Goal: Use online tool/utility: Utilize a website feature to perform a specific function

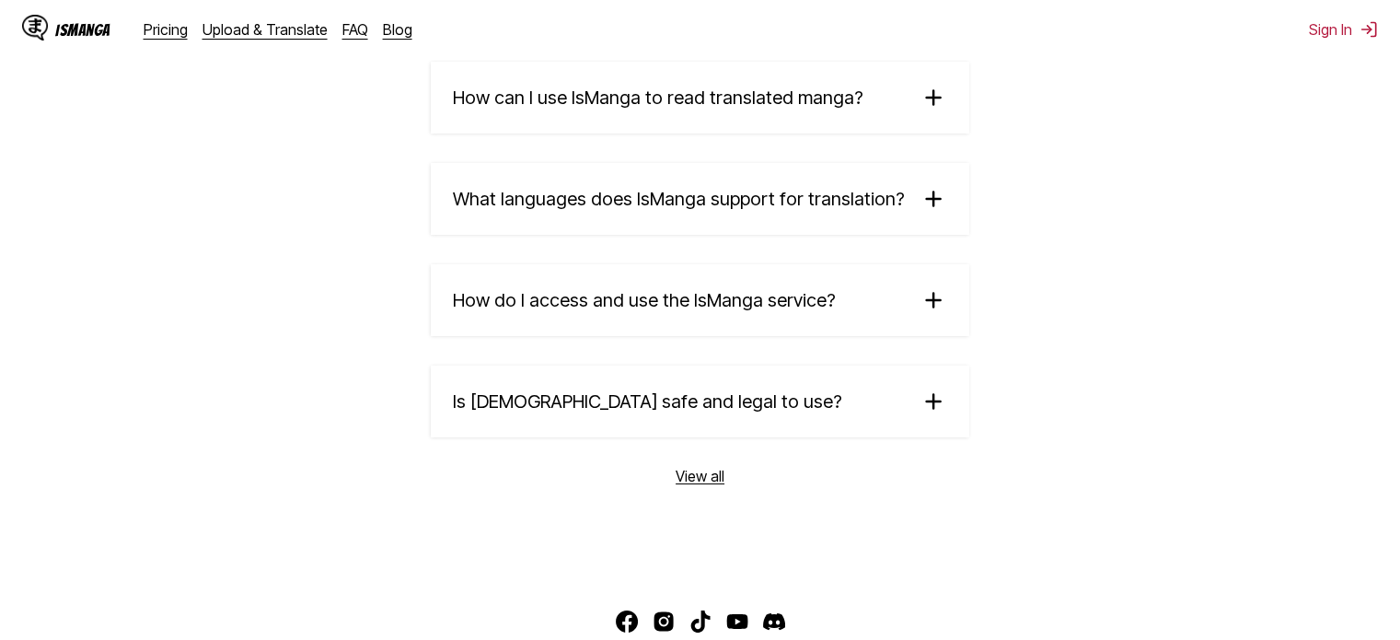
scroll to position [2967, 0]
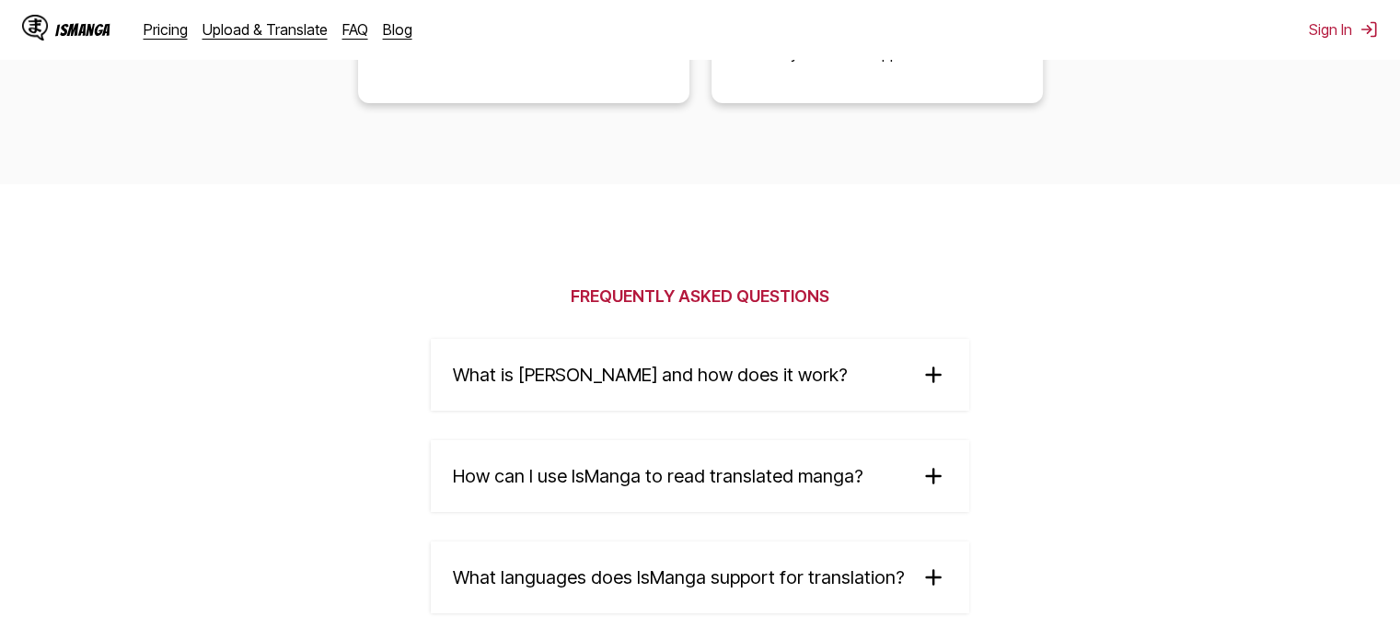
click at [1362, 447] on section "Frequently Asked Questions What is [PERSON_NAME] and how does it work? IsManga …" at bounding box center [700, 568] width 1400 height 768
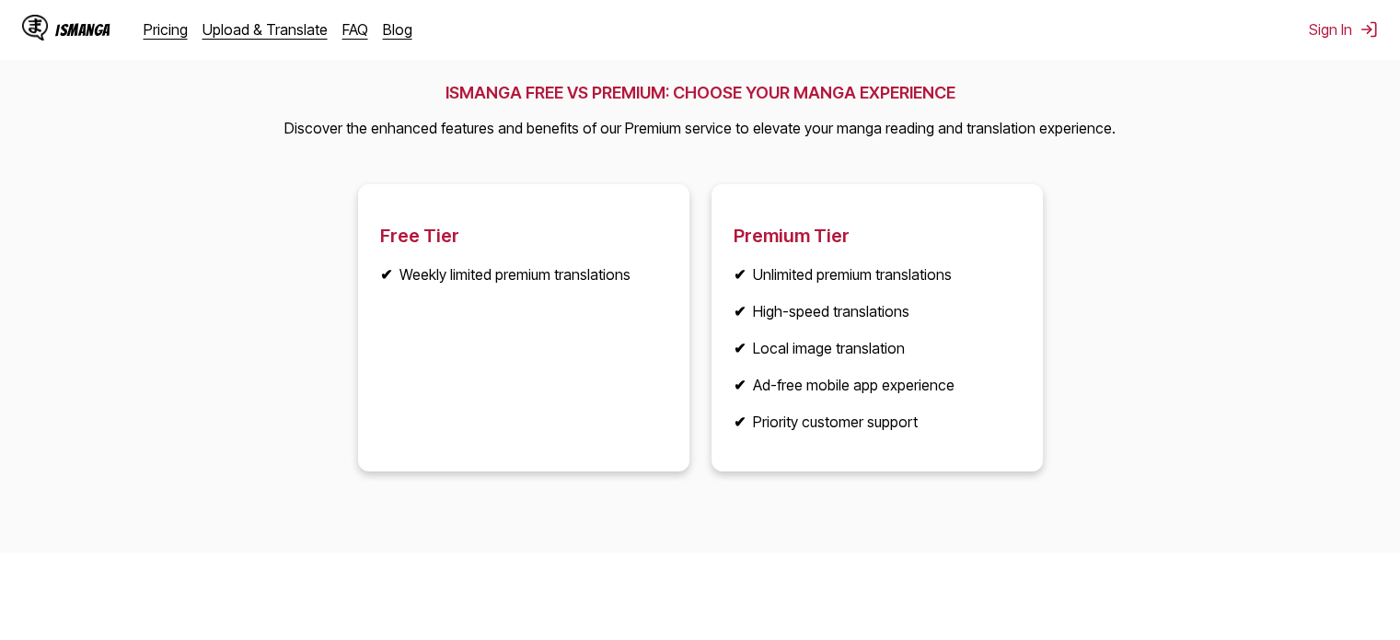
click at [494, 275] on li "✔ Weekly limited premium translations" at bounding box center [523, 274] width 287 height 18
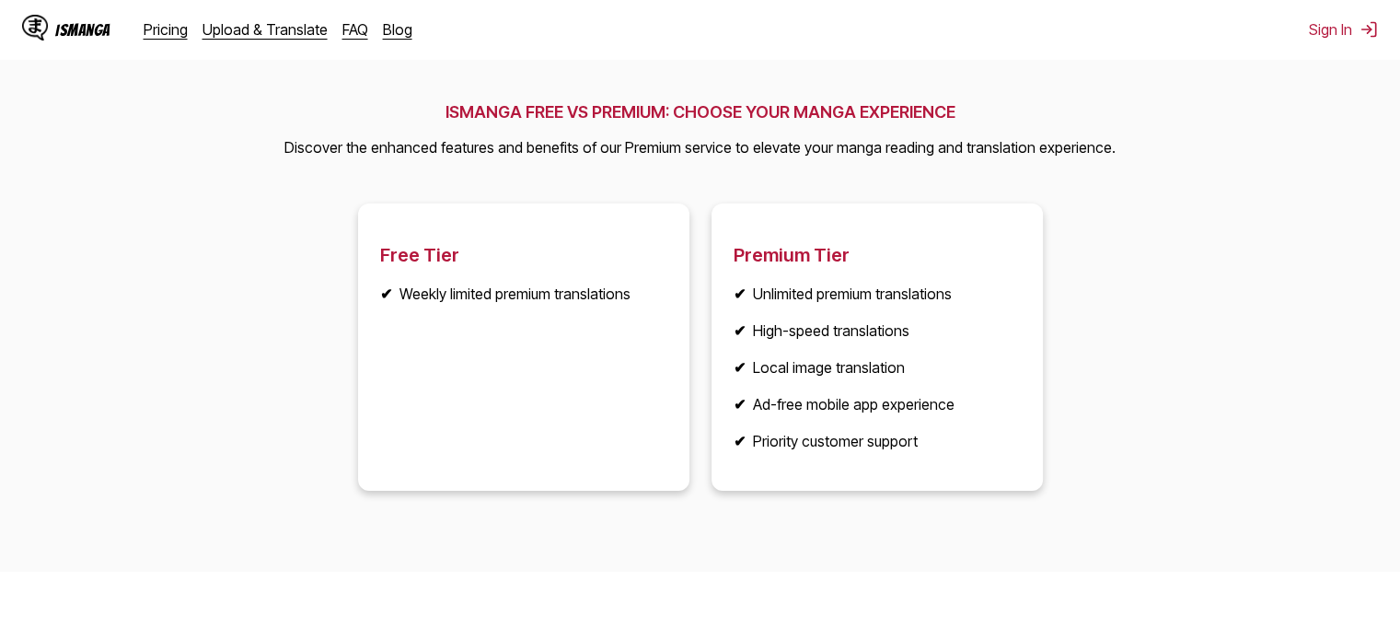
scroll to position [2027, 0]
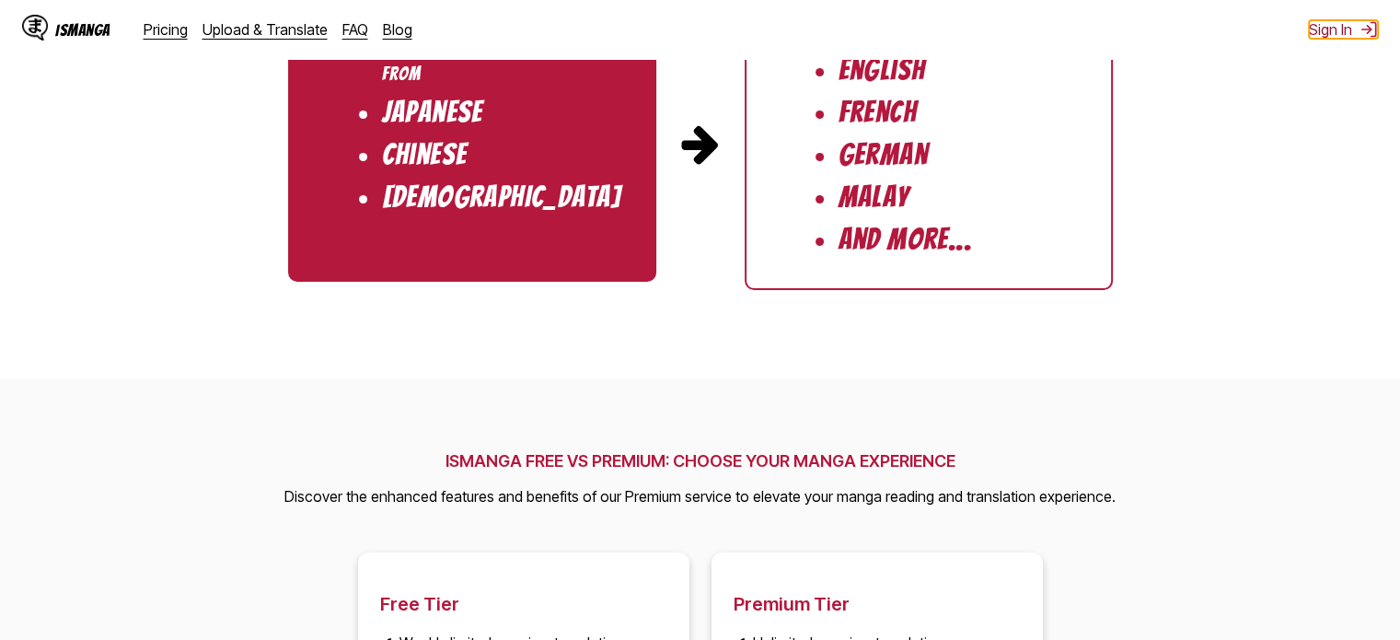
click at [1363, 32] on img at bounding box center [1369, 29] width 18 height 18
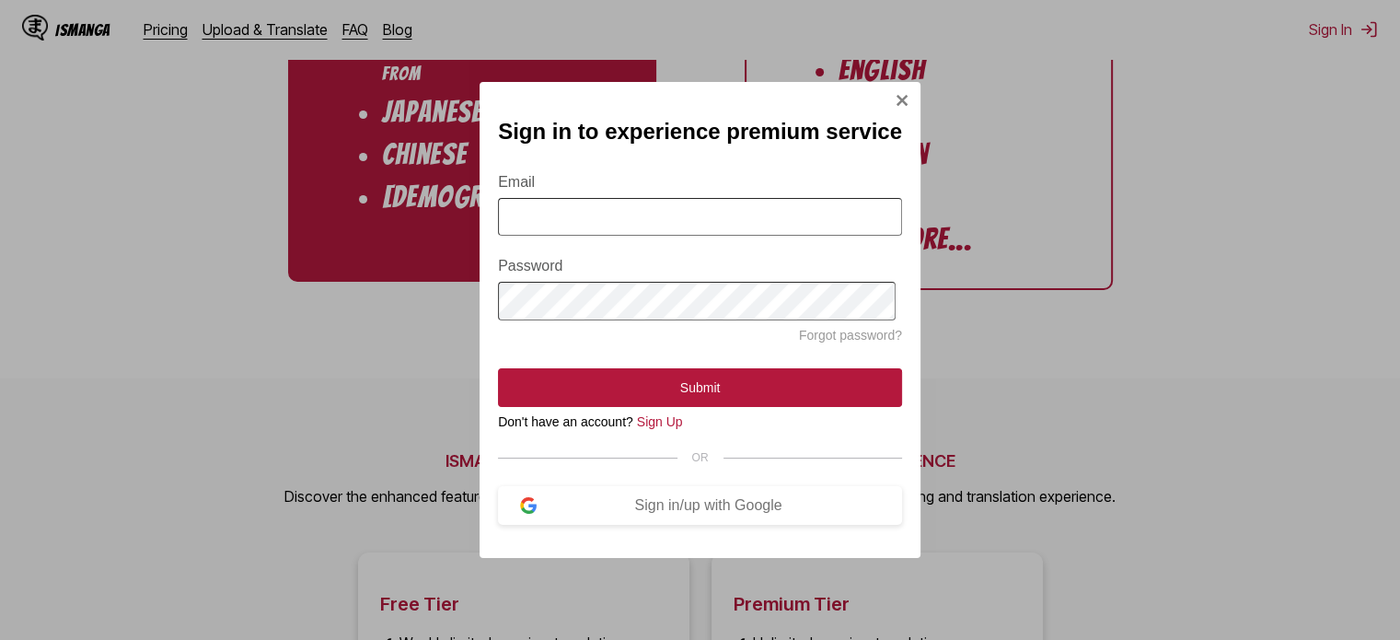
click at [1132, 327] on div "Sign in to experience premium service Email Password Forgot password? Submit Do…" at bounding box center [700, 320] width 1400 height 640
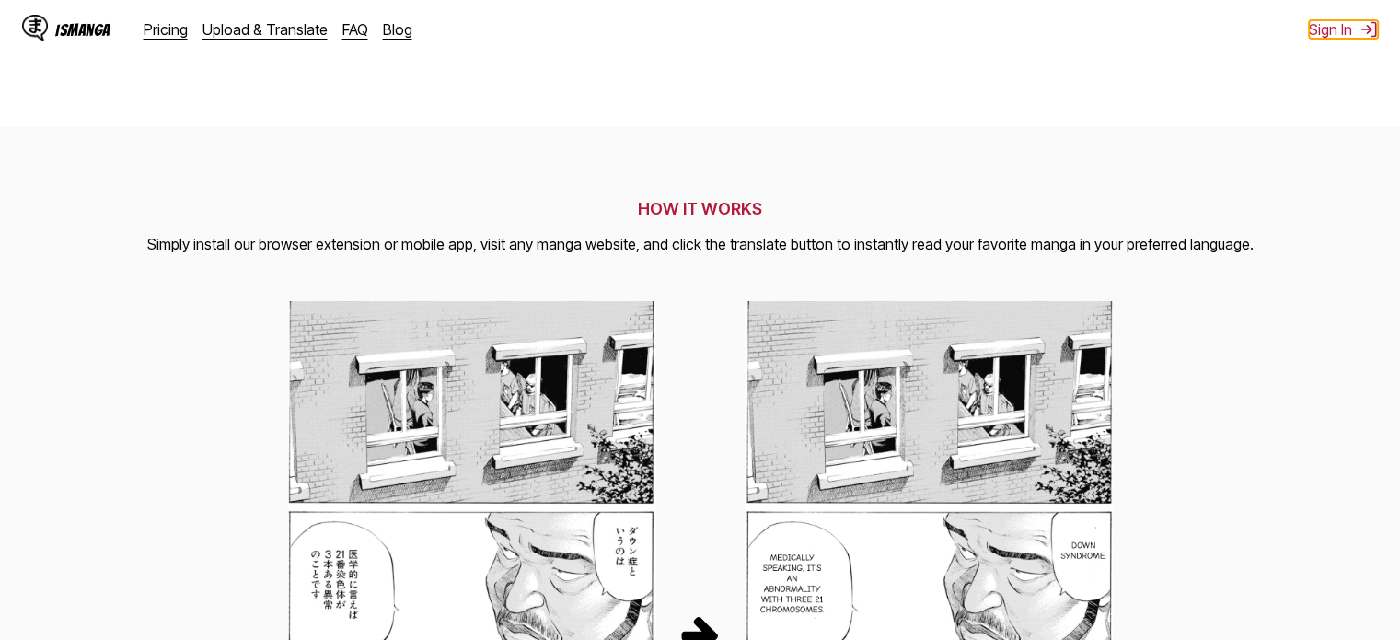
scroll to position [0, 0]
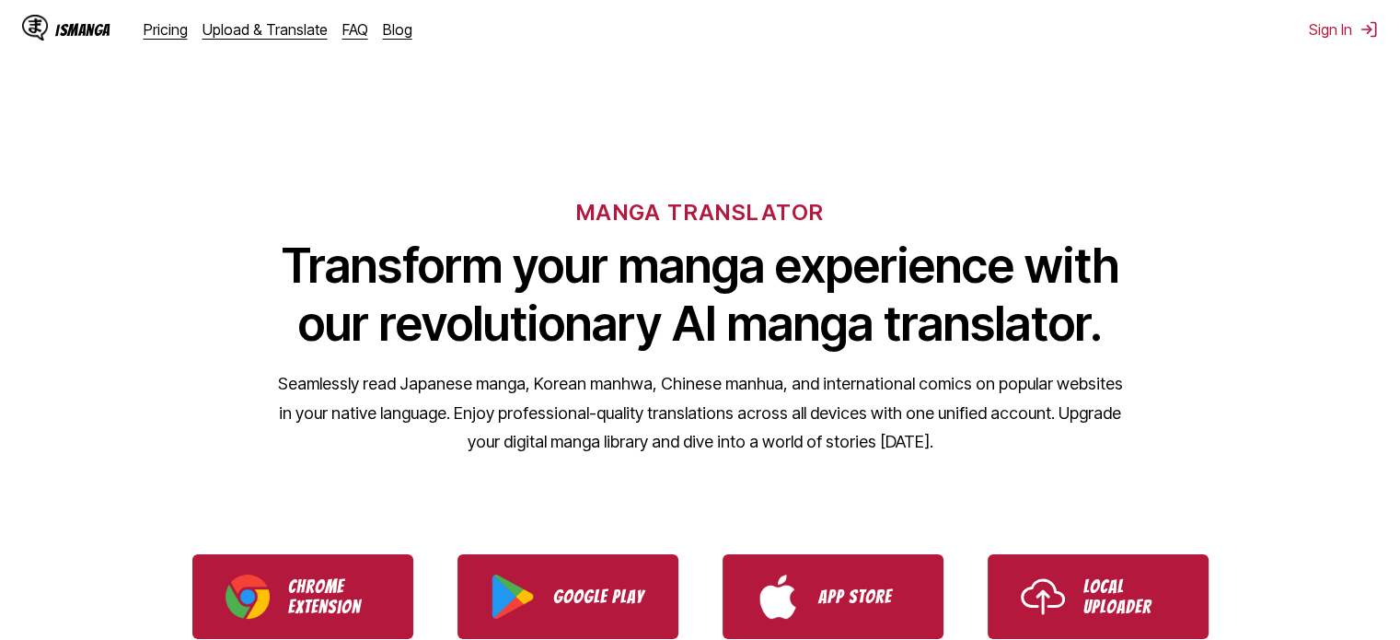
click at [1092, 549] on ul "Chrome Extension Google Play App Store Local Uploader" at bounding box center [700, 596] width 1400 height 129
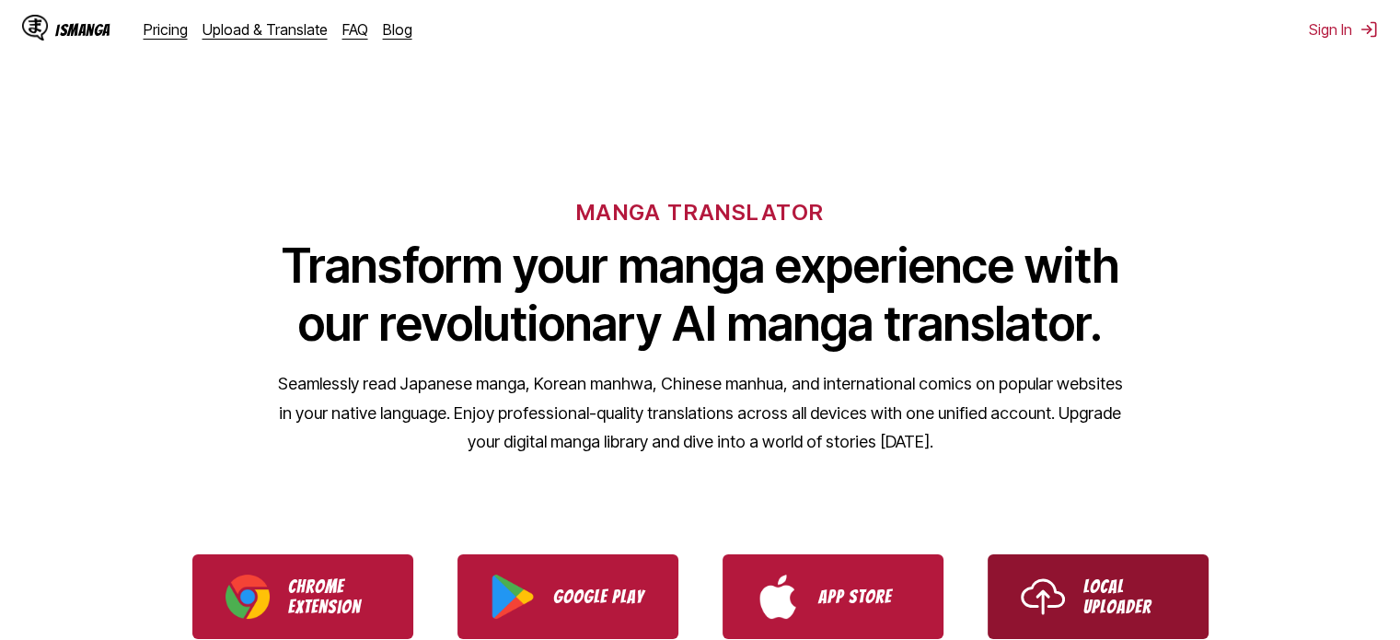
click at [1096, 577] on p "Local Uploader" at bounding box center [1130, 596] width 92 height 41
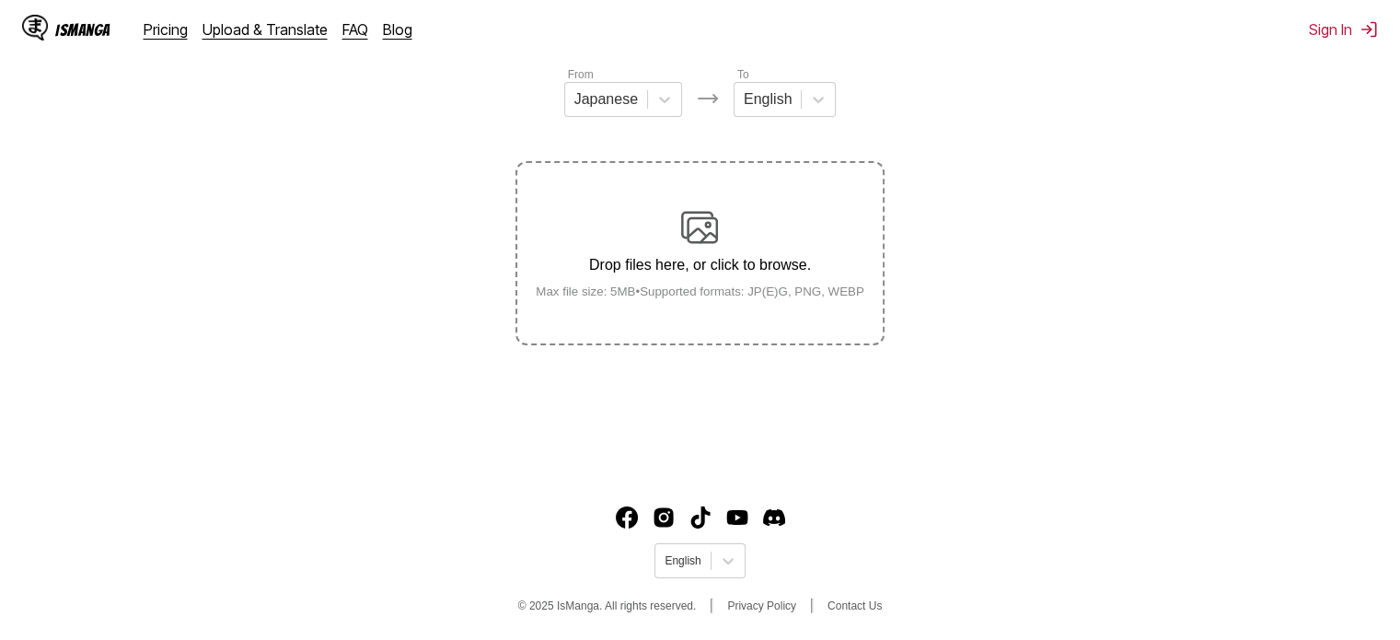
scroll to position [44, 0]
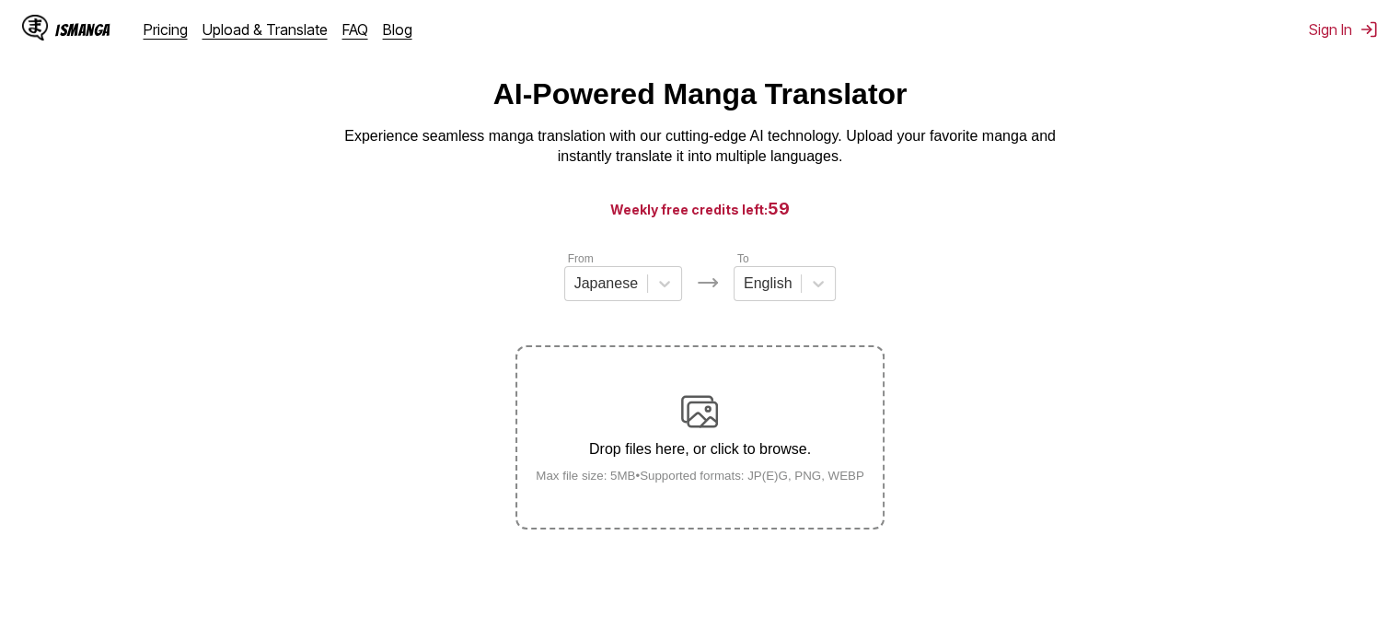
click at [724, 425] on div "Drop files here, or click to browse. Max file size: 5MB • Supported formats: JP…" at bounding box center [700, 437] width 358 height 89
click at [0, 0] on input "Drop files here, or click to browse. Max file size: 5MB • Supported formats: JP…" at bounding box center [0, 0] width 0 height 0
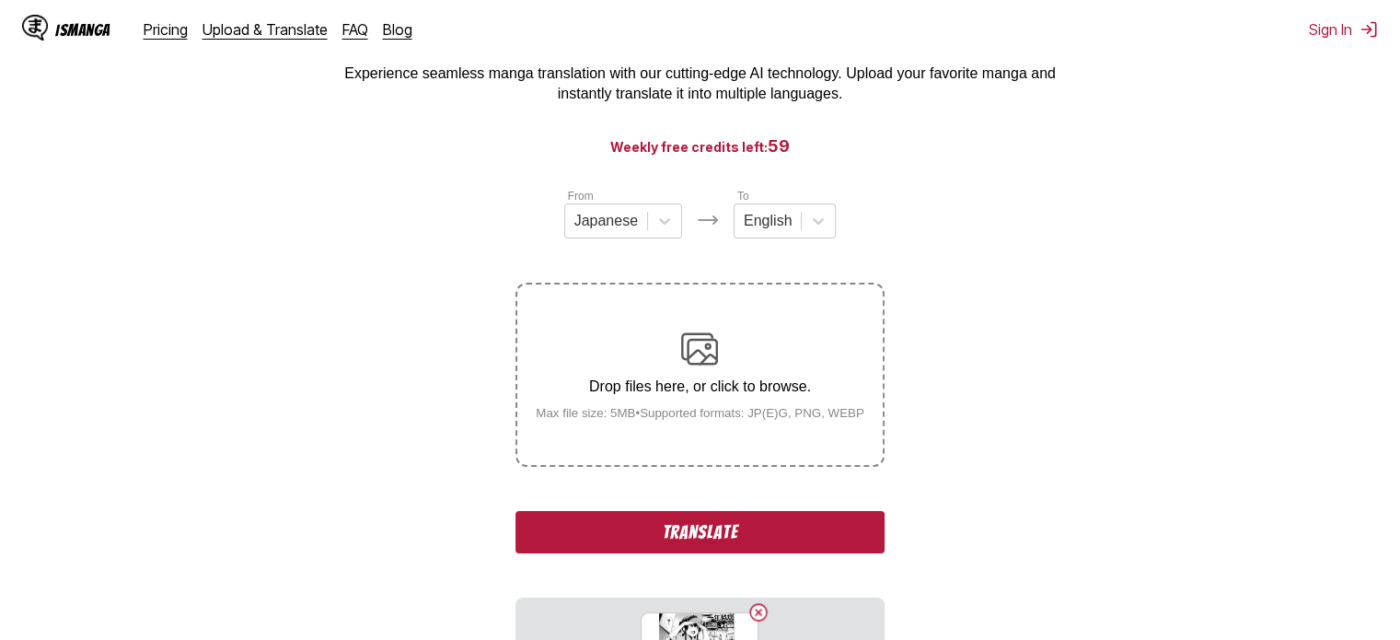
scroll to position [228, 0]
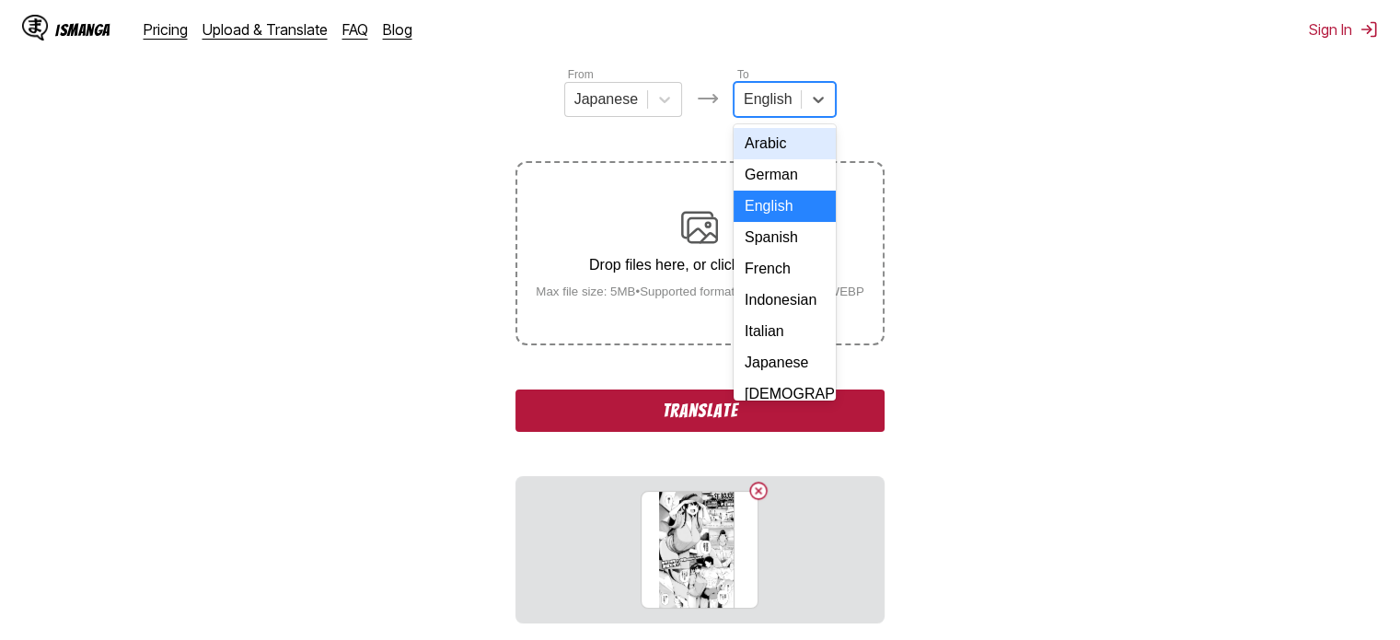
click at [788, 113] on div "English" at bounding box center [768, 100] width 66 height 28
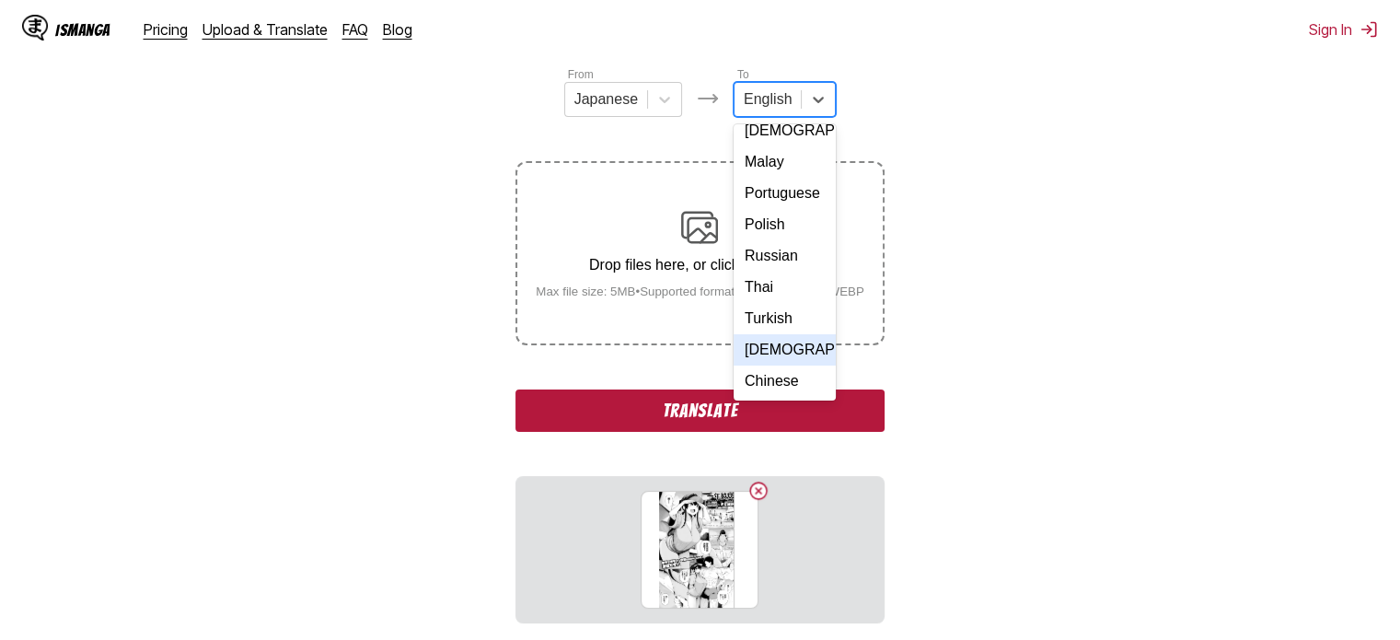
click at [782, 343] on div "[DEMOGRAPHIC_DATA]" at bounding box center [785, 349] width 102 height 31
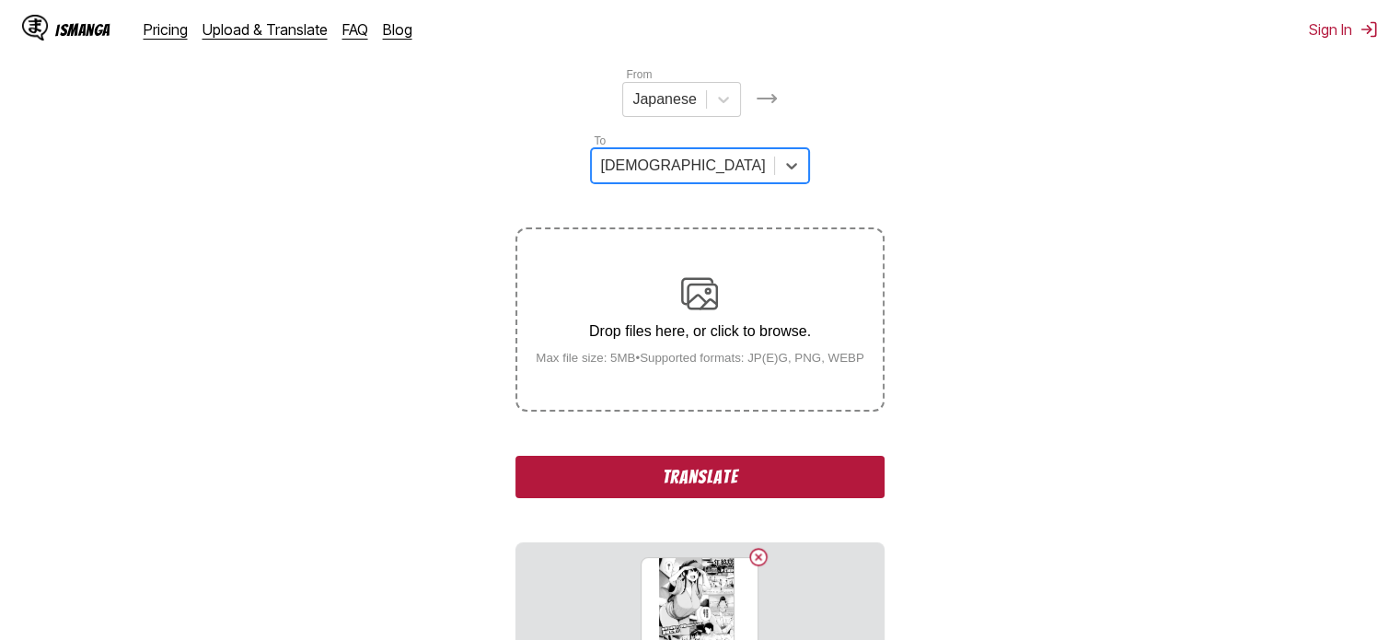
click at [777, 456] on button "Translate" at bounding box center [700, 477] width 368 height 42
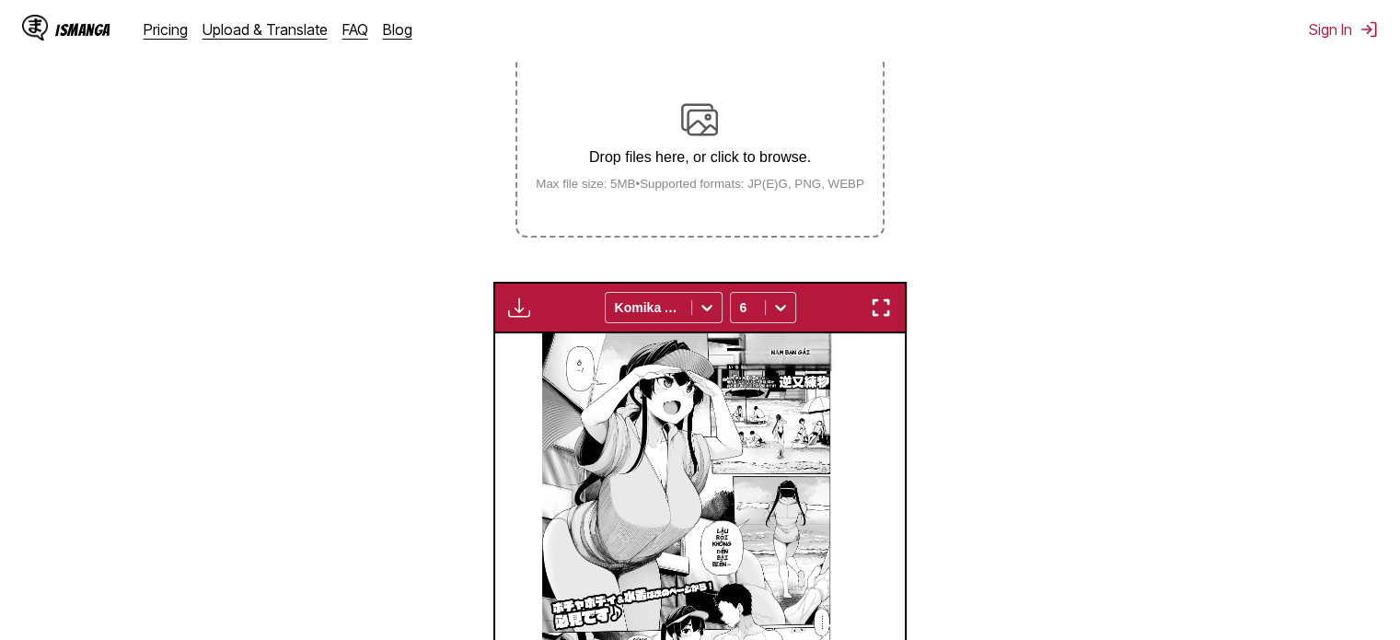
scroll to position [519, 0]
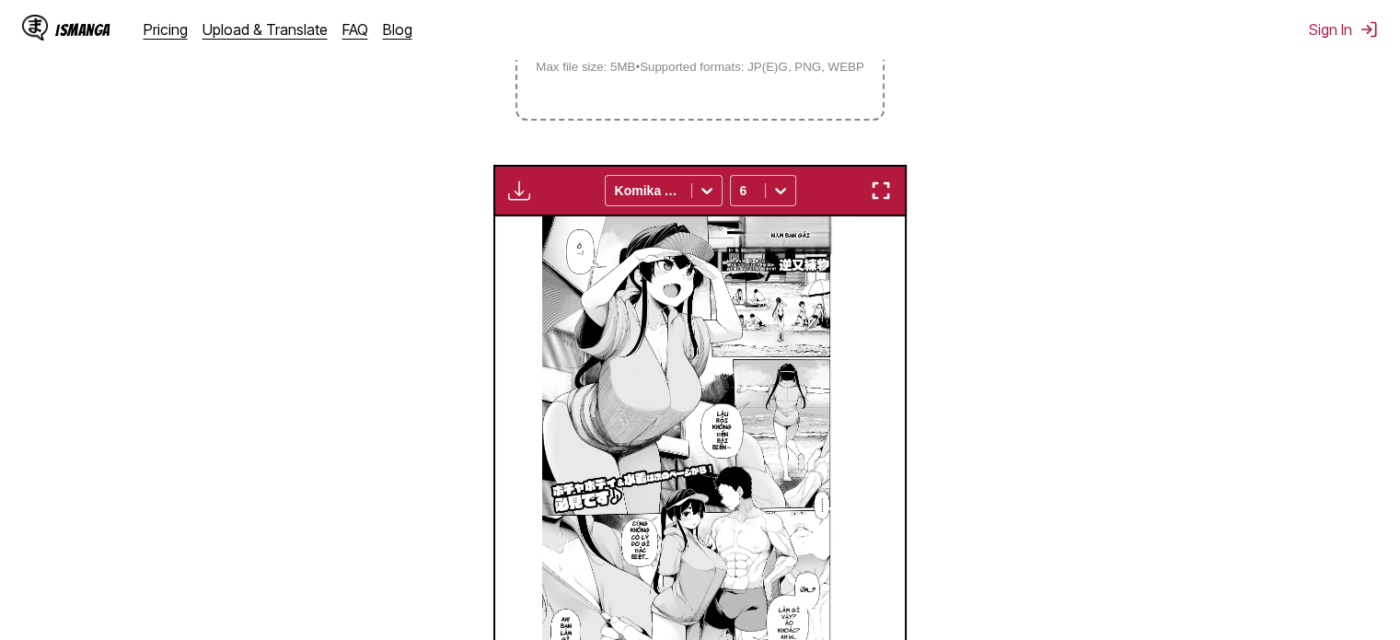
click at [512, 180] on img "button" at bounding box center [519, 191] width 22 height 22
click at [527, 186] on small "Available for premium users only" at bounding box center [549, 233] width 78 height 94
click at [523, 186] on small "Available for premium users only" at bounding box center [549, 233] width 78 height 94
click at [521, 186] on small "Available for premium users only" at bounding box center [549, 233] width 78 height 94
click at [511, 179] on div "Available for premium users only" at bounding box center [519, 191] width 33 height 24
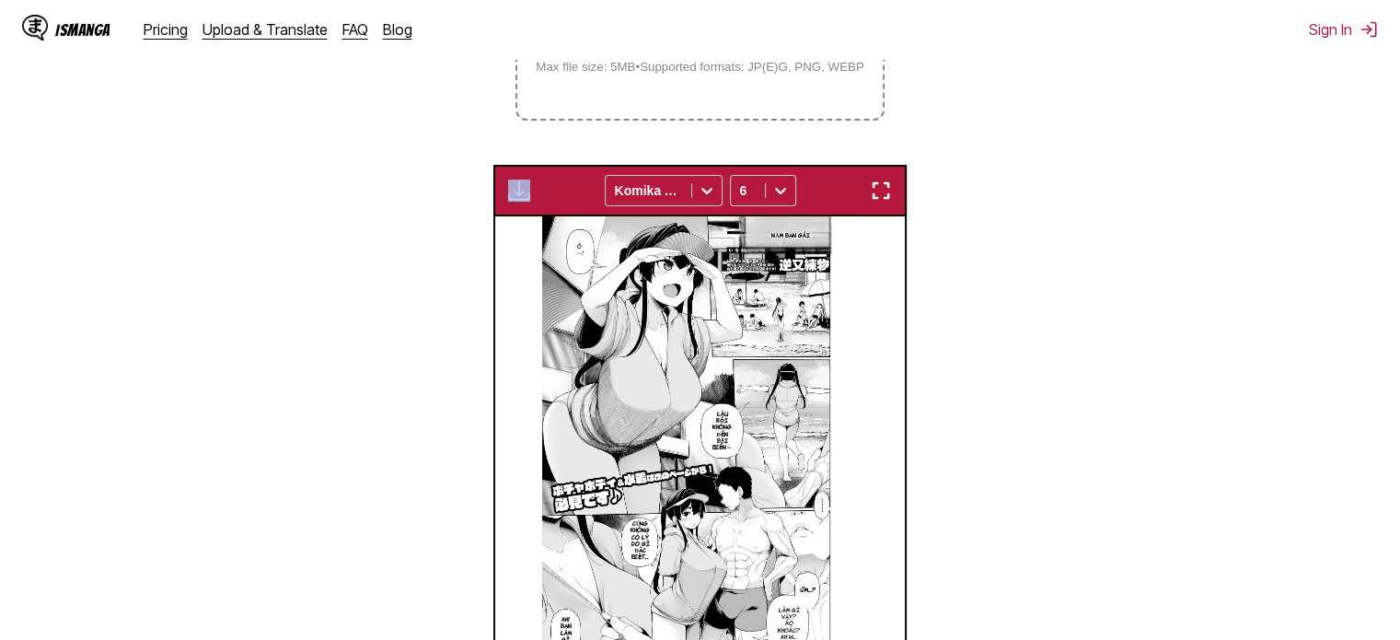
click at [511, 180] on img "button" at bounding box center [519, 191] width 22 height 22
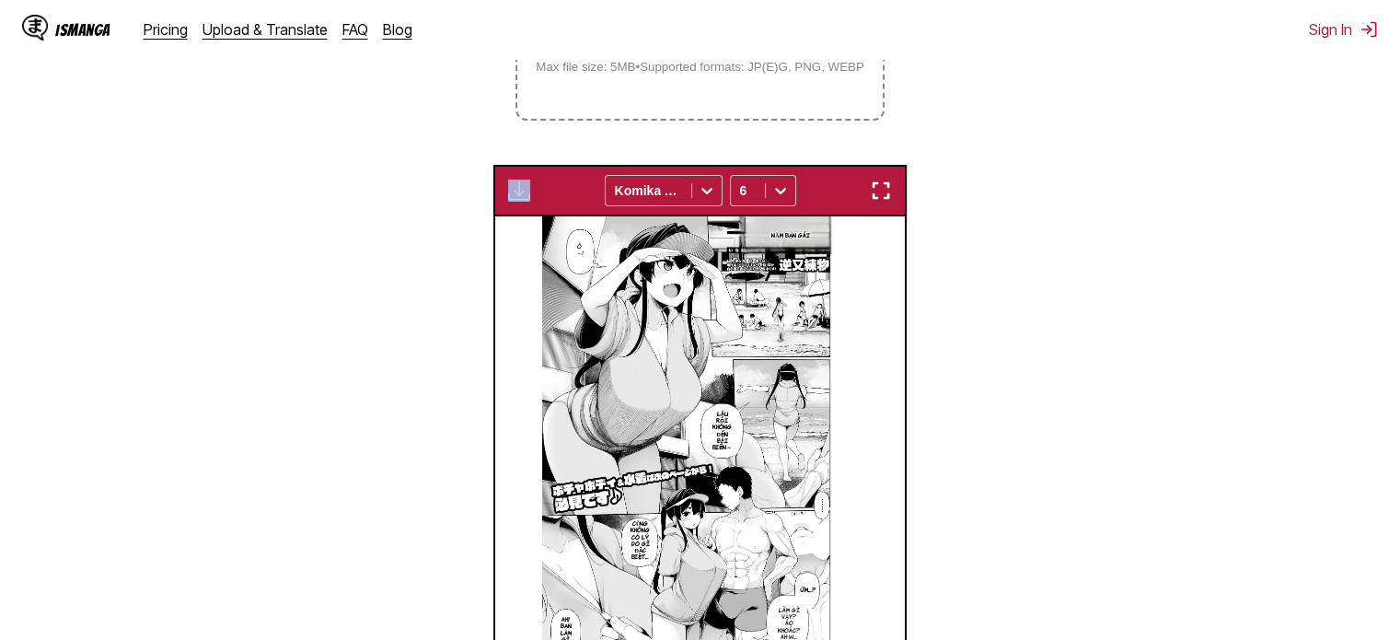
click at [511, 180] on img "button" at bounding box center [519, 191] width 22 height 22
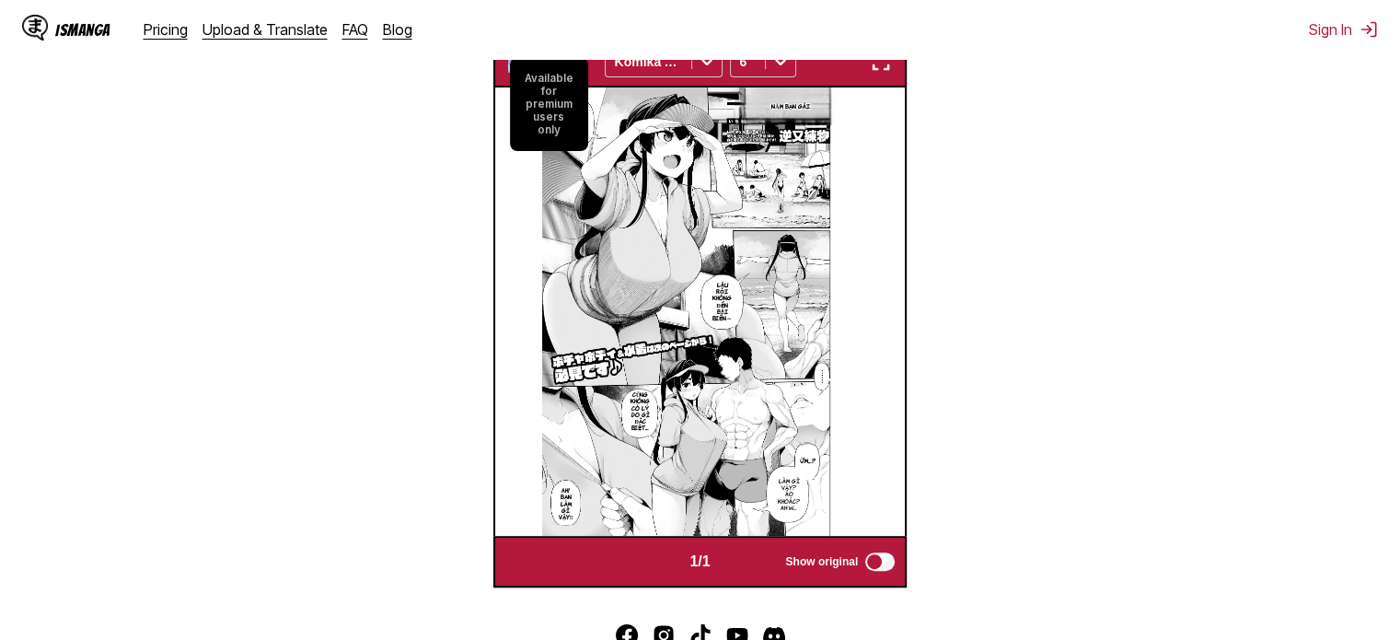
scroll to position [703, 0]
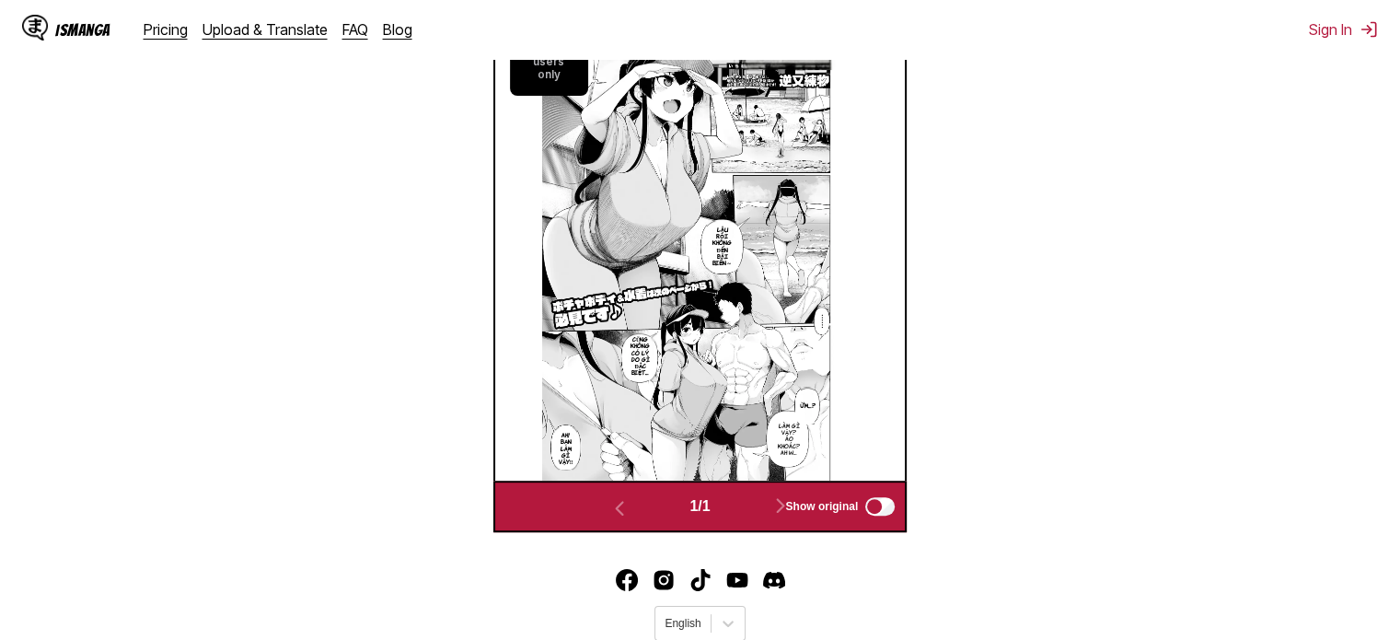
click at [748, 336] on img at bounding box center [700, 256] width 316 height 448
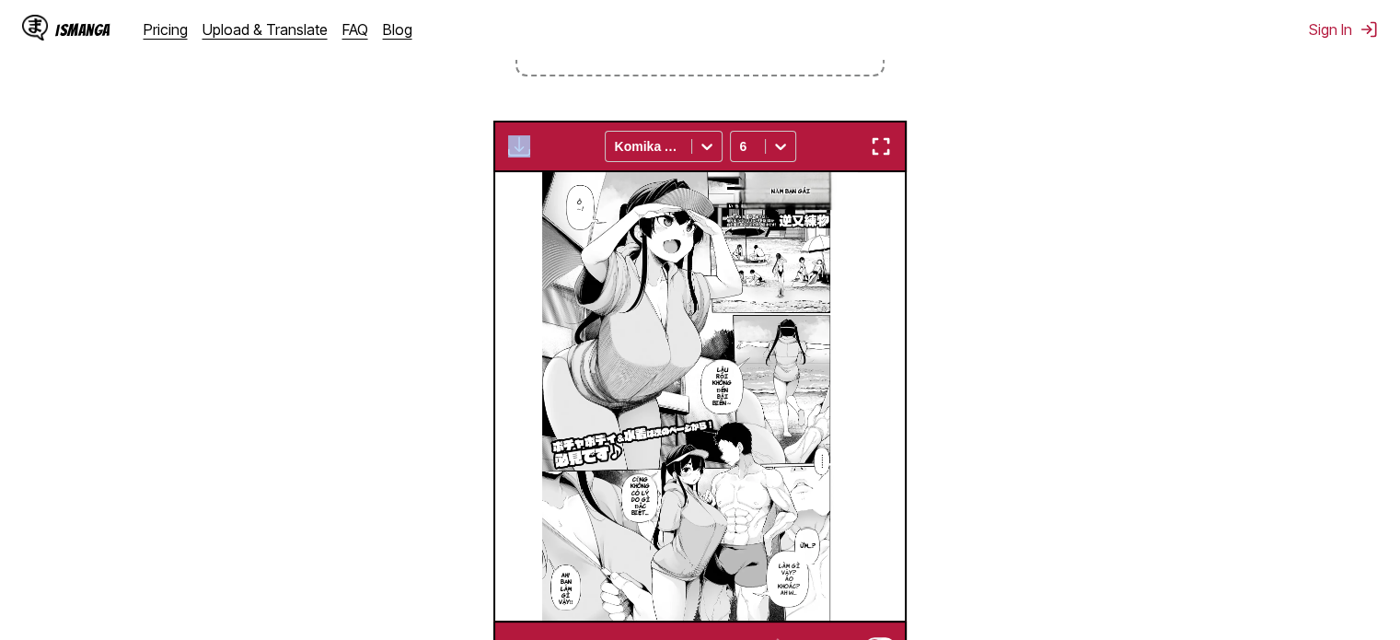
scroll to position [427, 0]
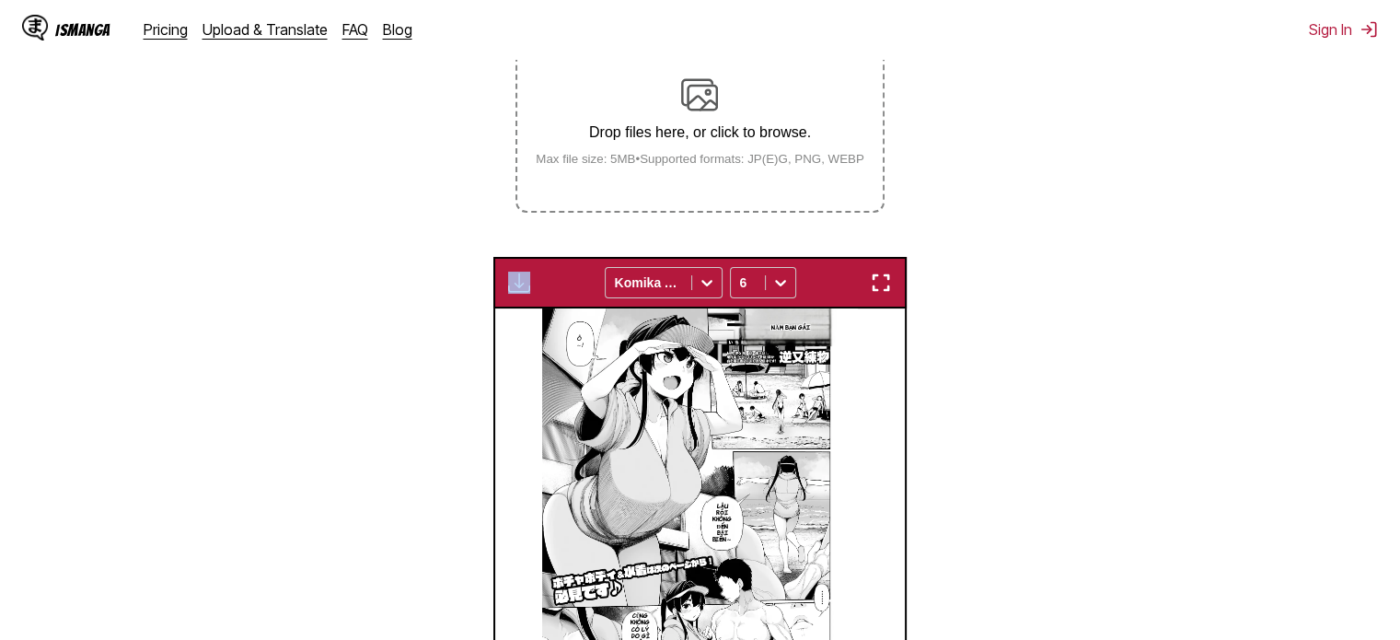
click at [530, 271] on button "button" at bounding box center [519, 283] width 33 height 24
click at [0, 0] on small "Available for premium users only" at bounding box center [0, 0] width 0 height 0
click at [530, 278] on small "Available for premium users only" at bounding box center [549, 325] width 78 height 94
click at [518, 278] on small "Available for premium users only" at bounding box center [549, 325] width 78 height 94
